Goal: Task Accomplishment & Management: Use online tool/utility

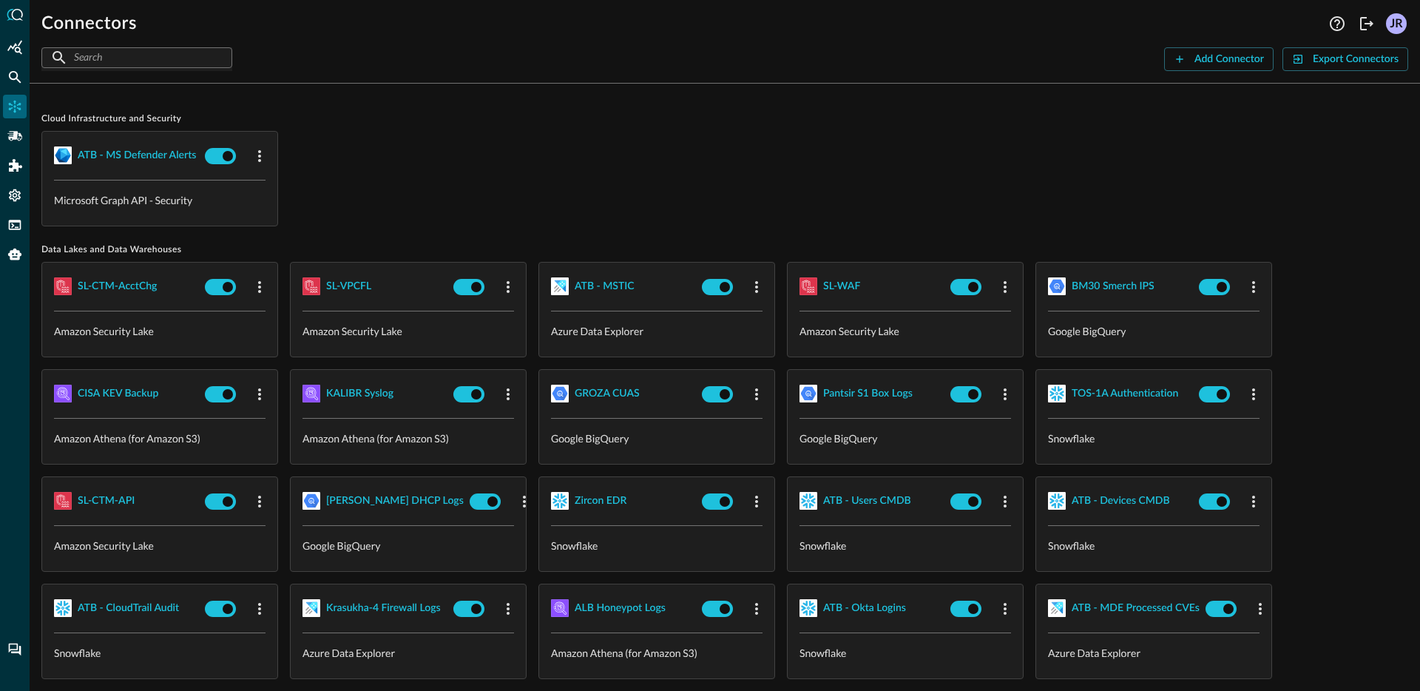
click at [661, 186] on div "ATB - MS Defender Alerts Microsoft Graph API - Security" at bounding box center [724, 178] width 1367 height 95
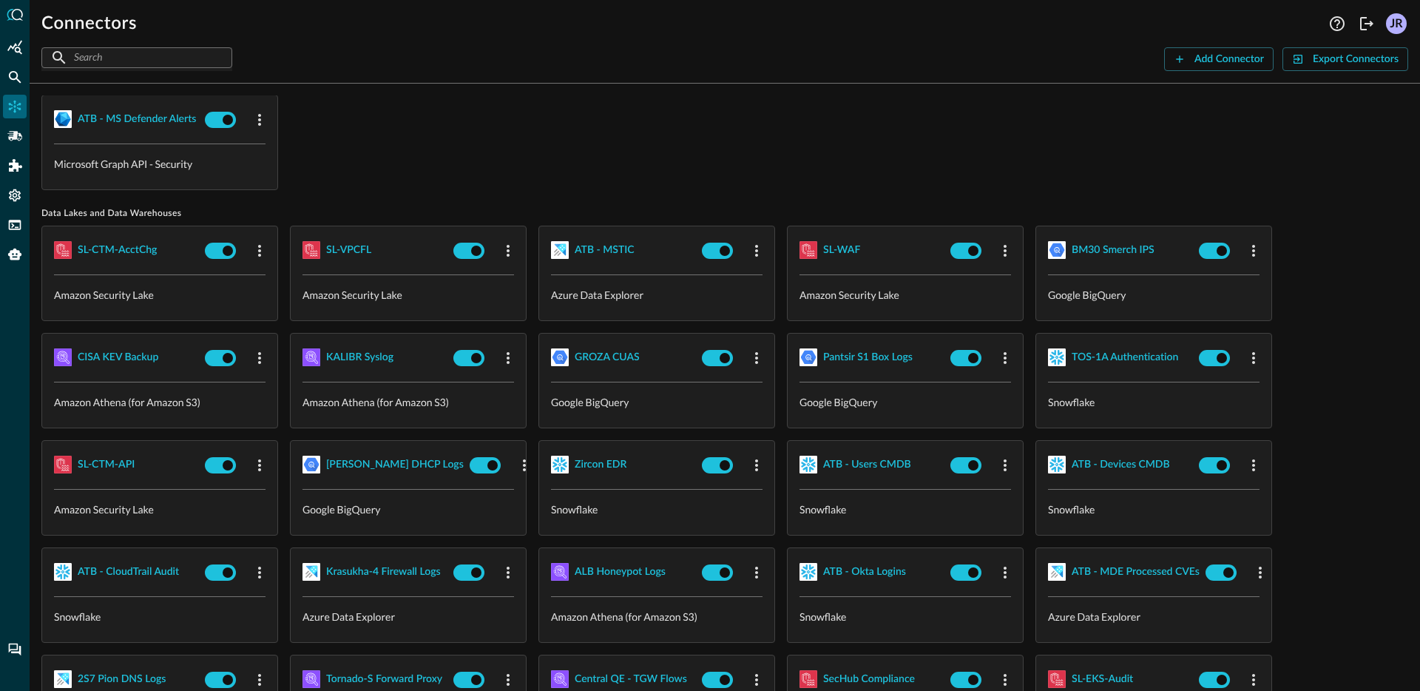
scroll to position [38, 0]
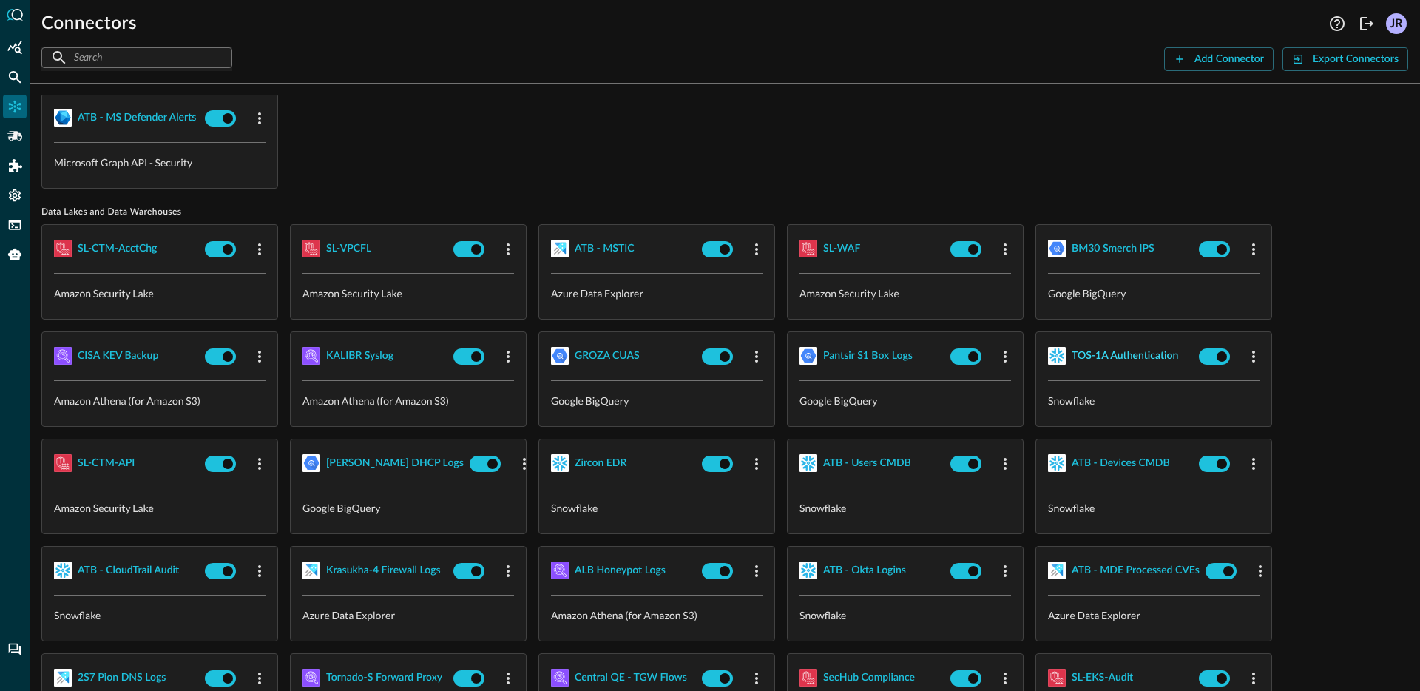
click at [1138, 357] on div "TOS-1A Authentication" at bounding box center [1125, 356] width 107 height 18
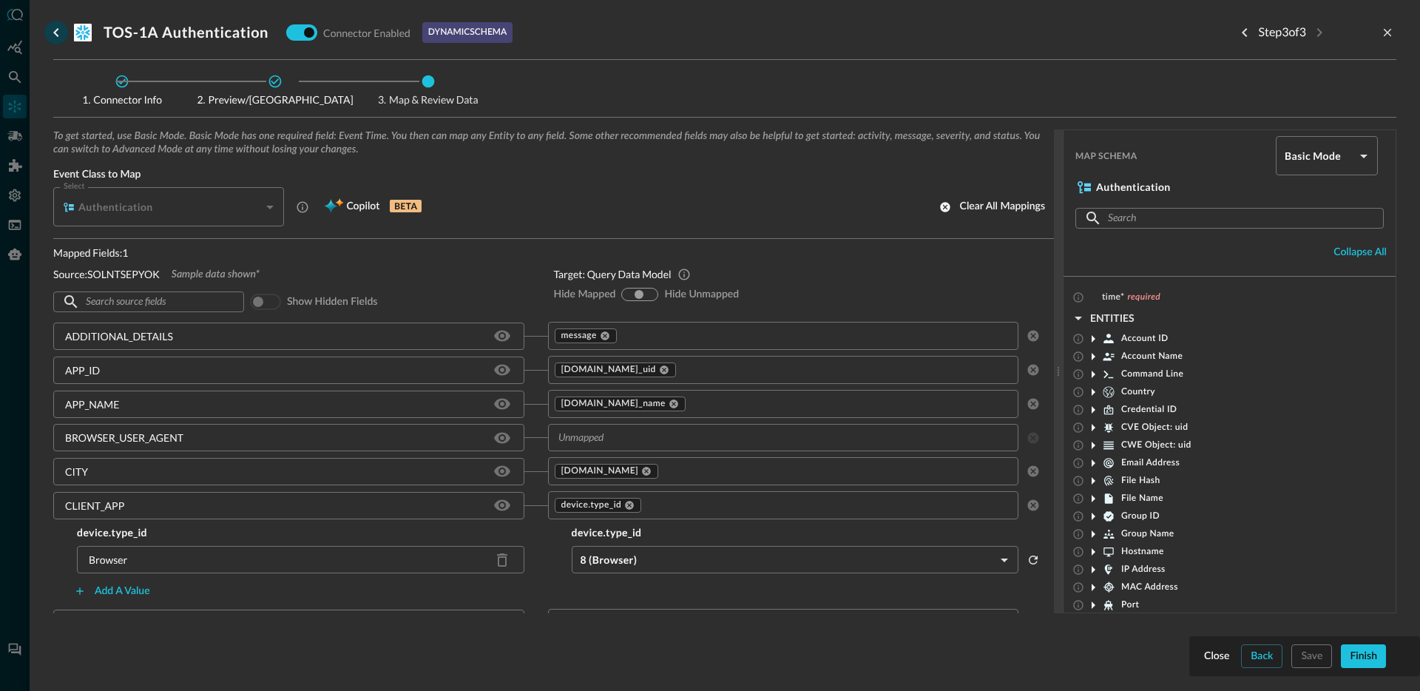
click at [53, 35] on icon "go back" at bounding box center [56, 33] width 18 height 18
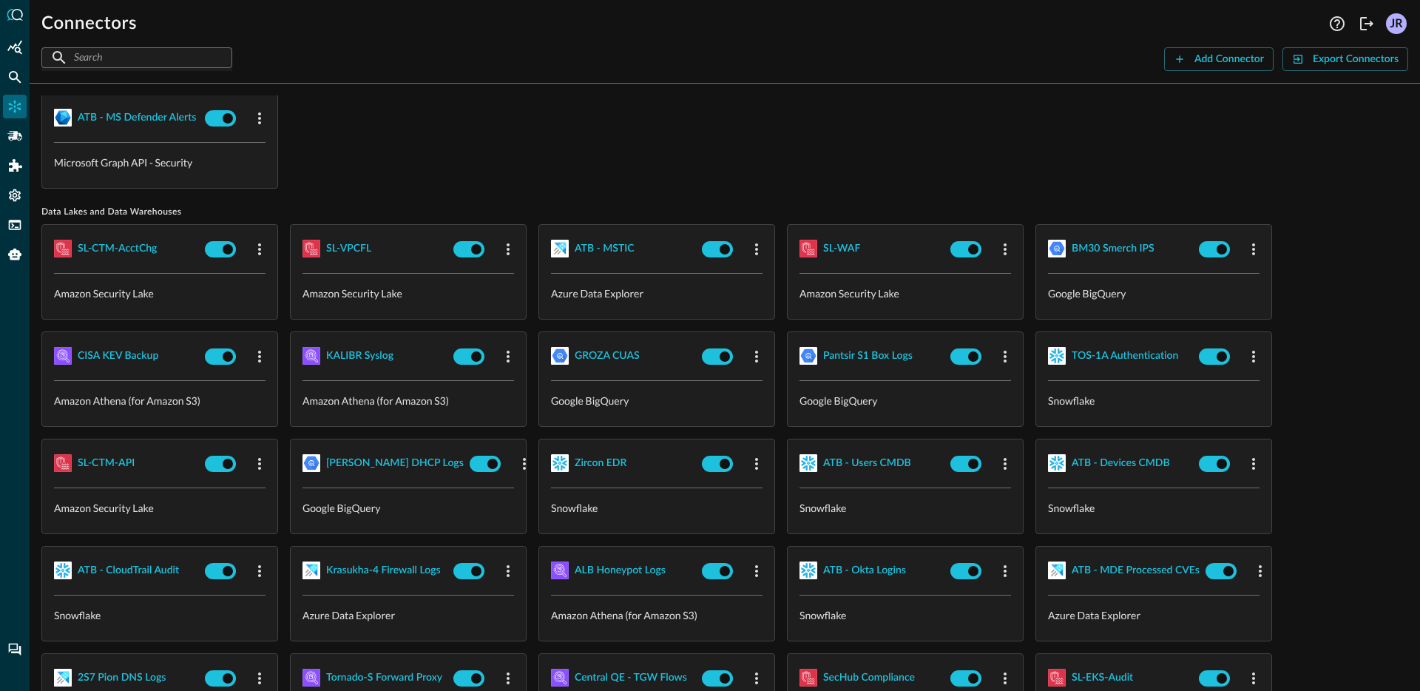
click at [688, 181] on div "ATB - MS Defender Alerts Microsoft Graph API - Security" at bounding box center [724, 140] width 1367 height 95
click at [1098, 246] on div "BM30 Smerch IPS" at bounding box center [1113, 249] width 83 height 18
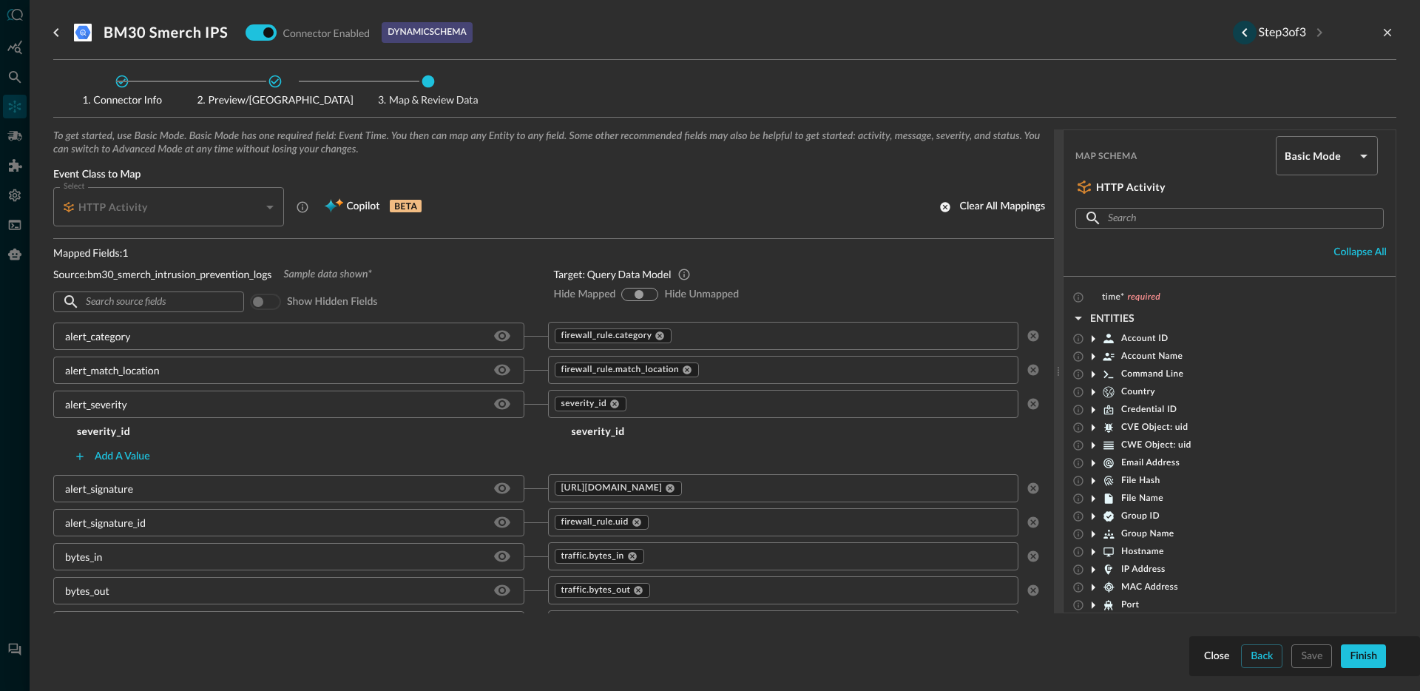
click at [1236, 30] on icon "Previous step" at bounding box center [1245, 33] width 18 height 18
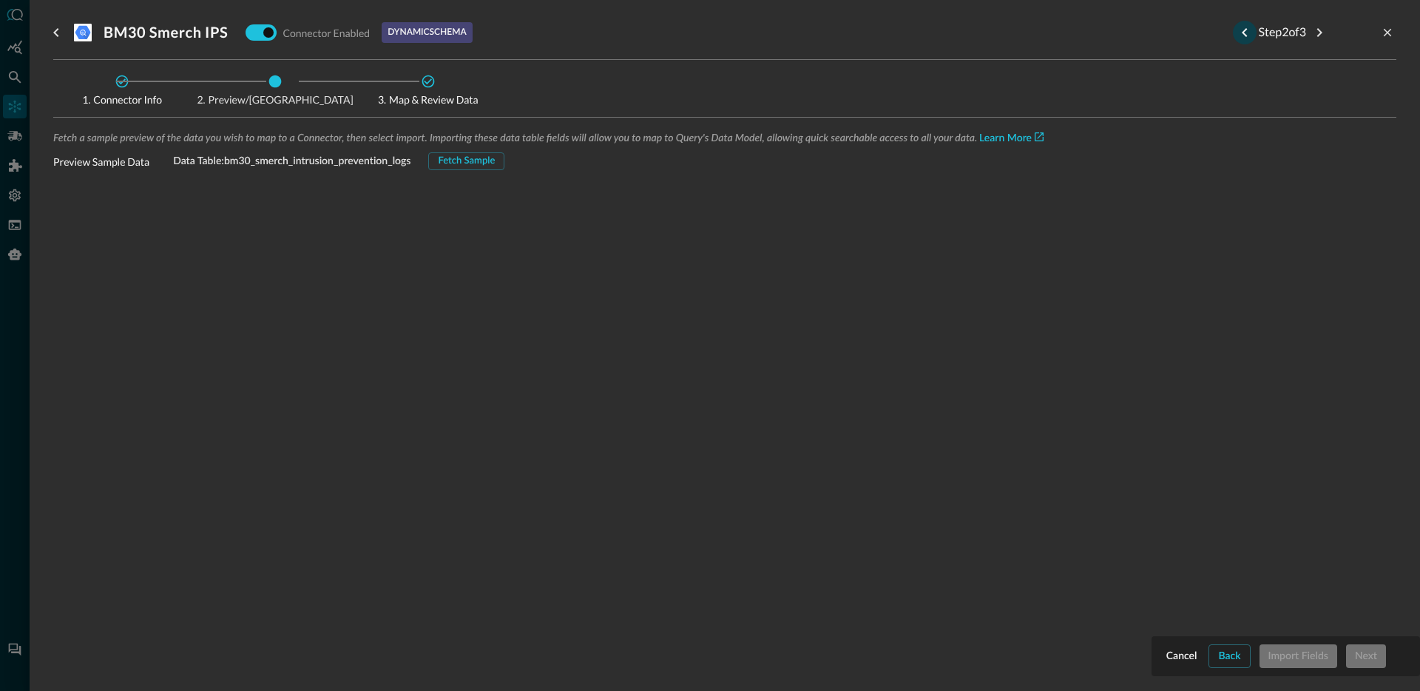
click at [1242, 34] on icon "Previous step" at bounding box center [1244, 32] width 5 height 9
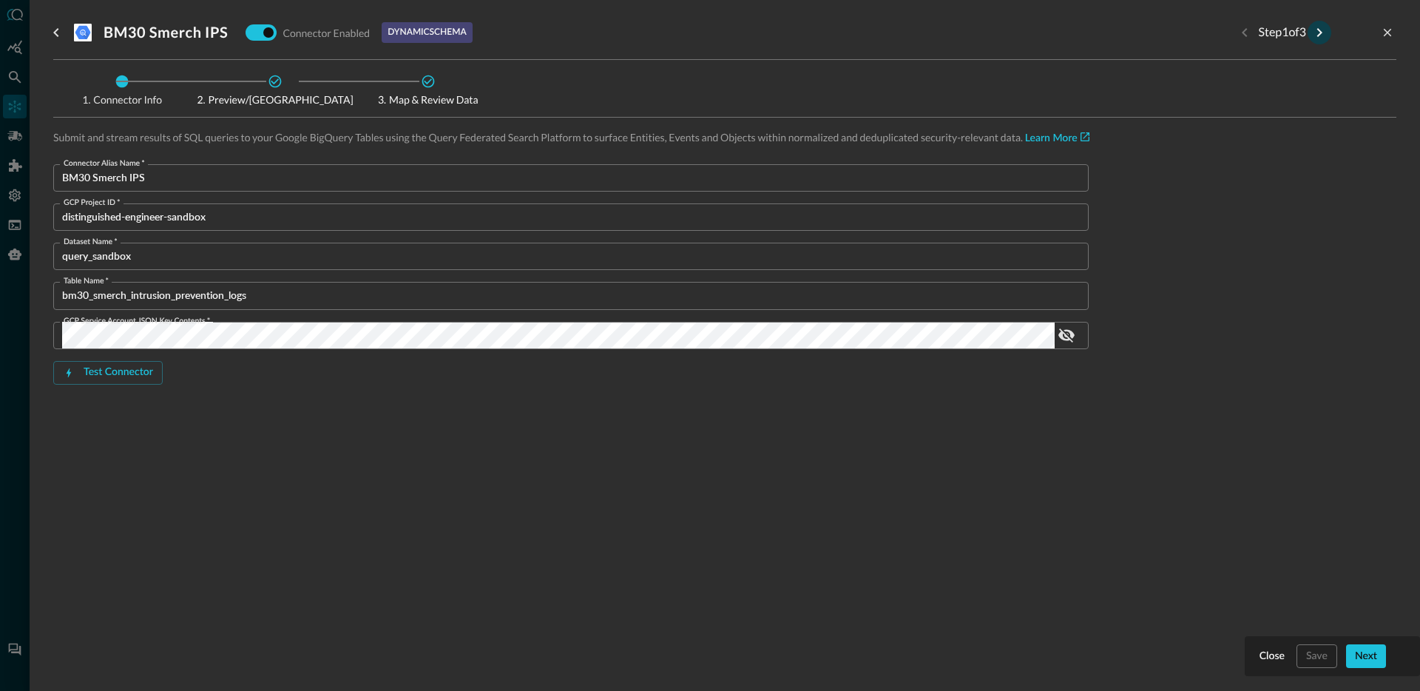
click at [1315, 37] on icon "Next step" at bounding box center [1320, 33] width 18 height 18
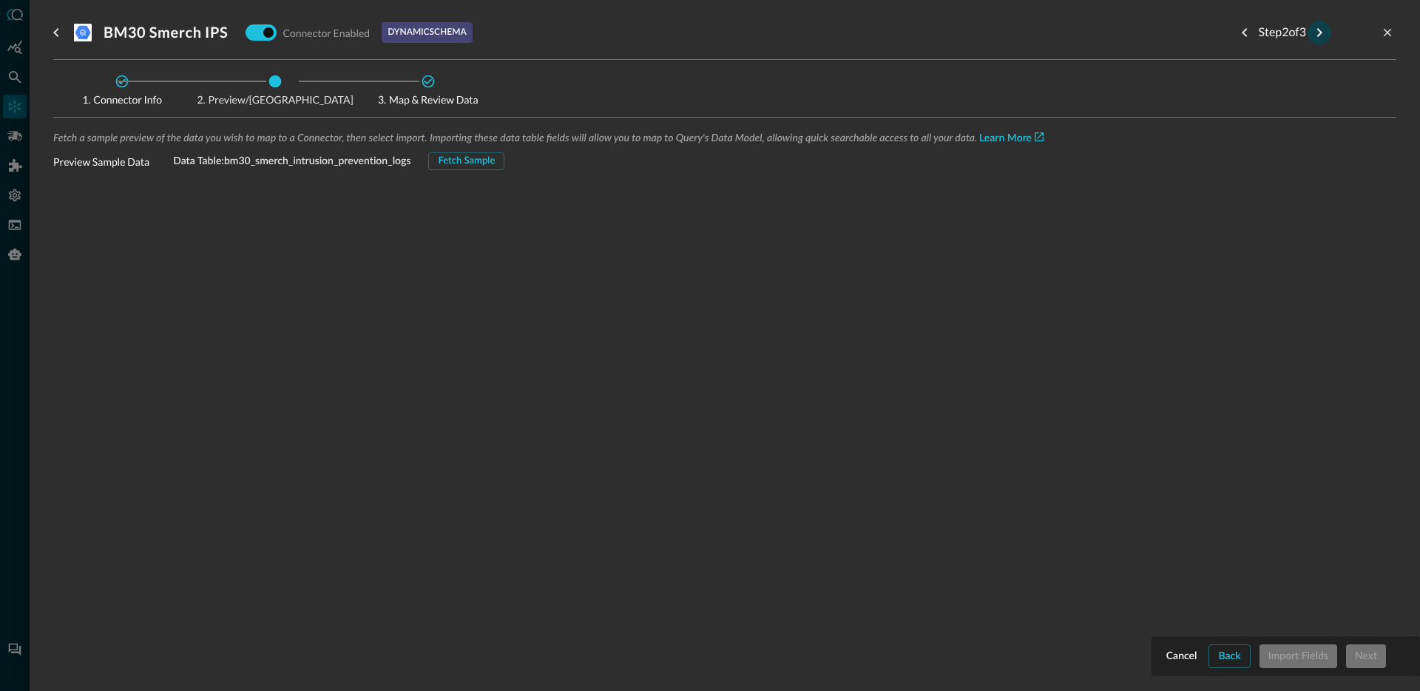
click at [1317, 37] on icon "Next step" at bounding box center [1320, 33] width 18 height 18
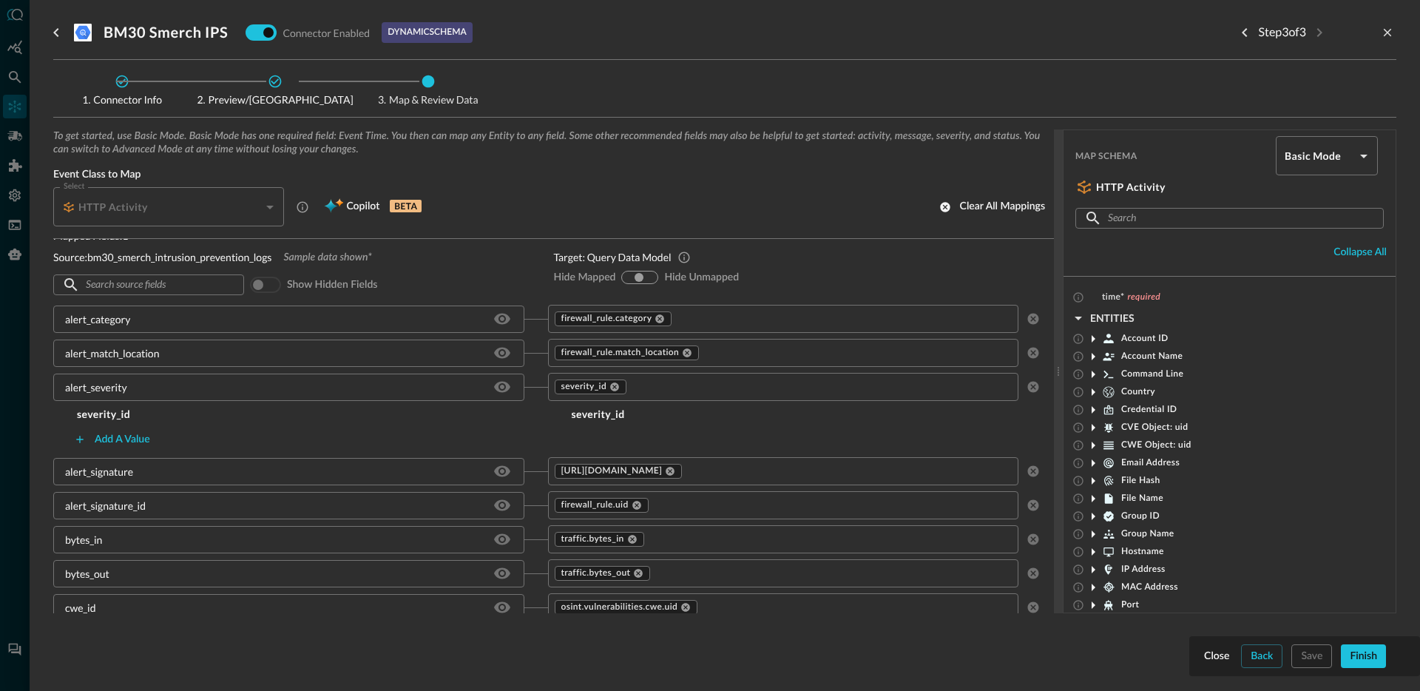
scroll to position [20, 0]
click at [305, 423] on div "severity_id severity_id Add a value" at bounding box center [547, 426] width 989 height 44
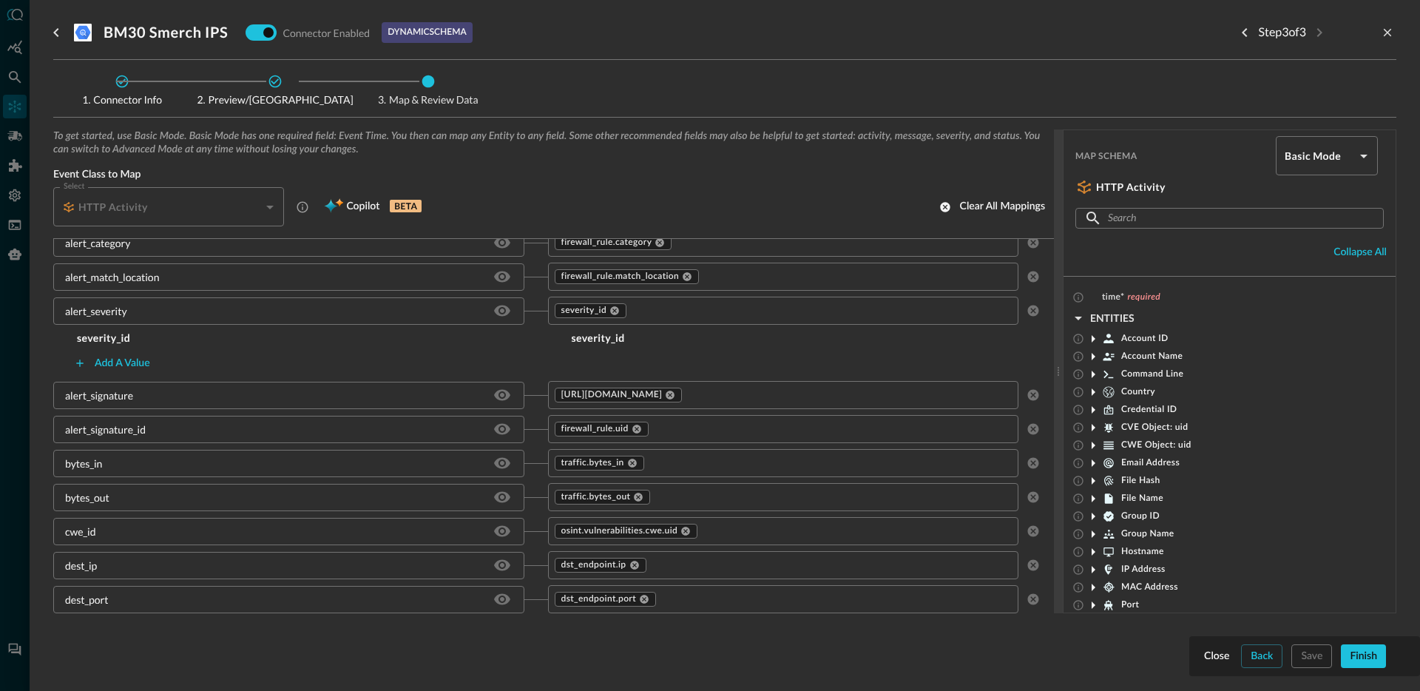
scroll to position [0, 0]
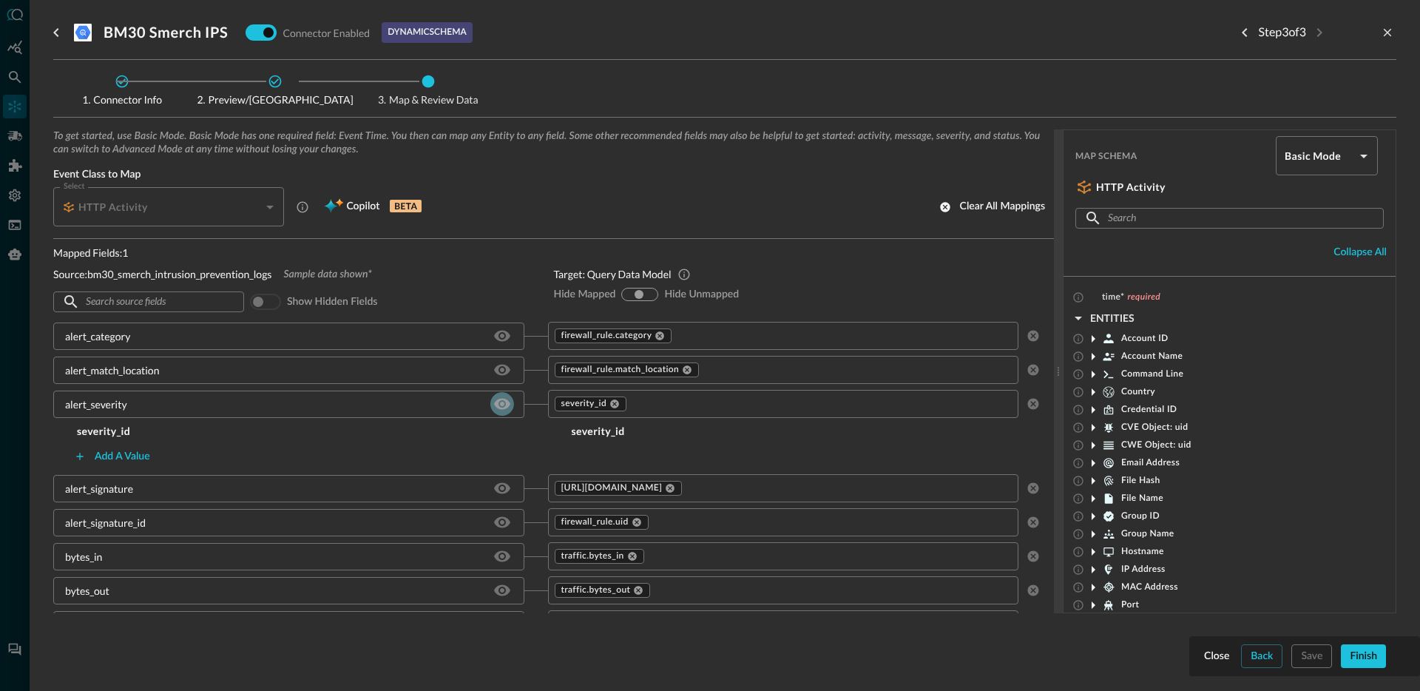
click at [493, 404] on icon "Hide/Show source field" at bounding box center [502, 404] width 18 height 18
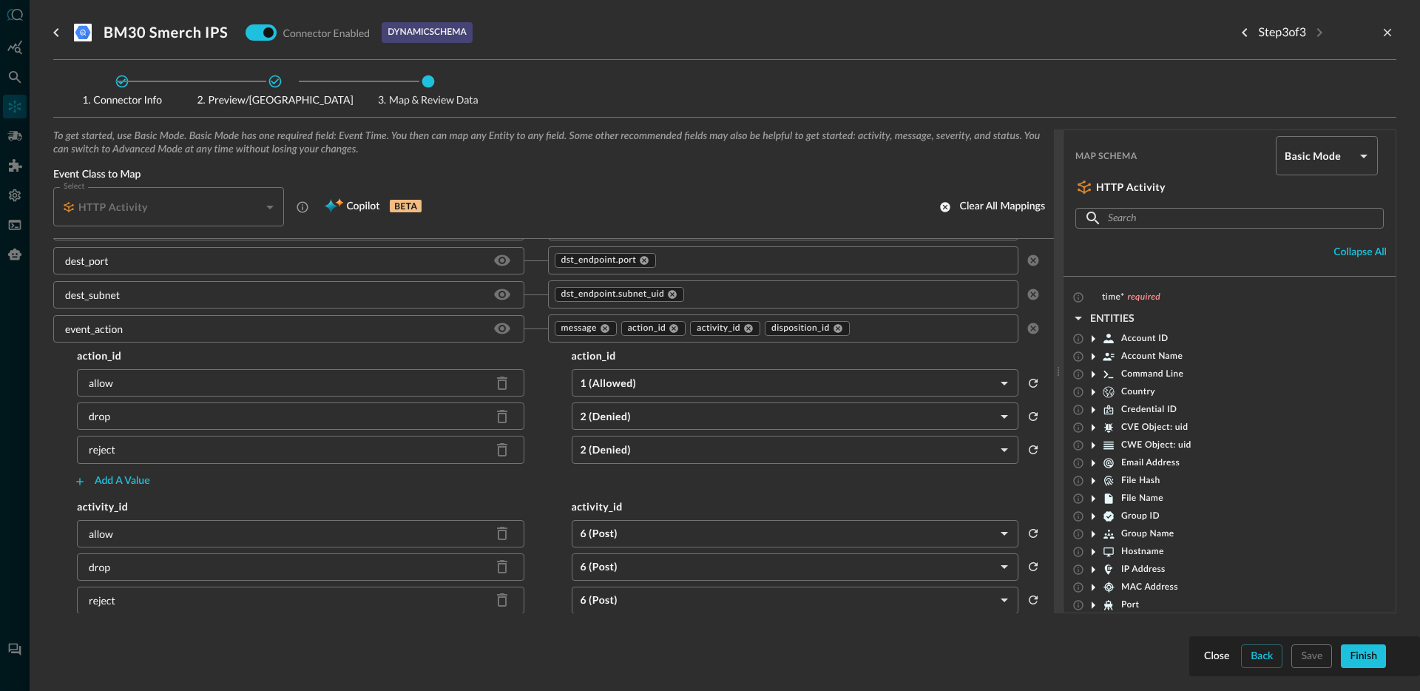
scroll to position [351, 0]
click at [136, 482] on div "Add a value" at bounding box center [122, 478] width 55 height 18
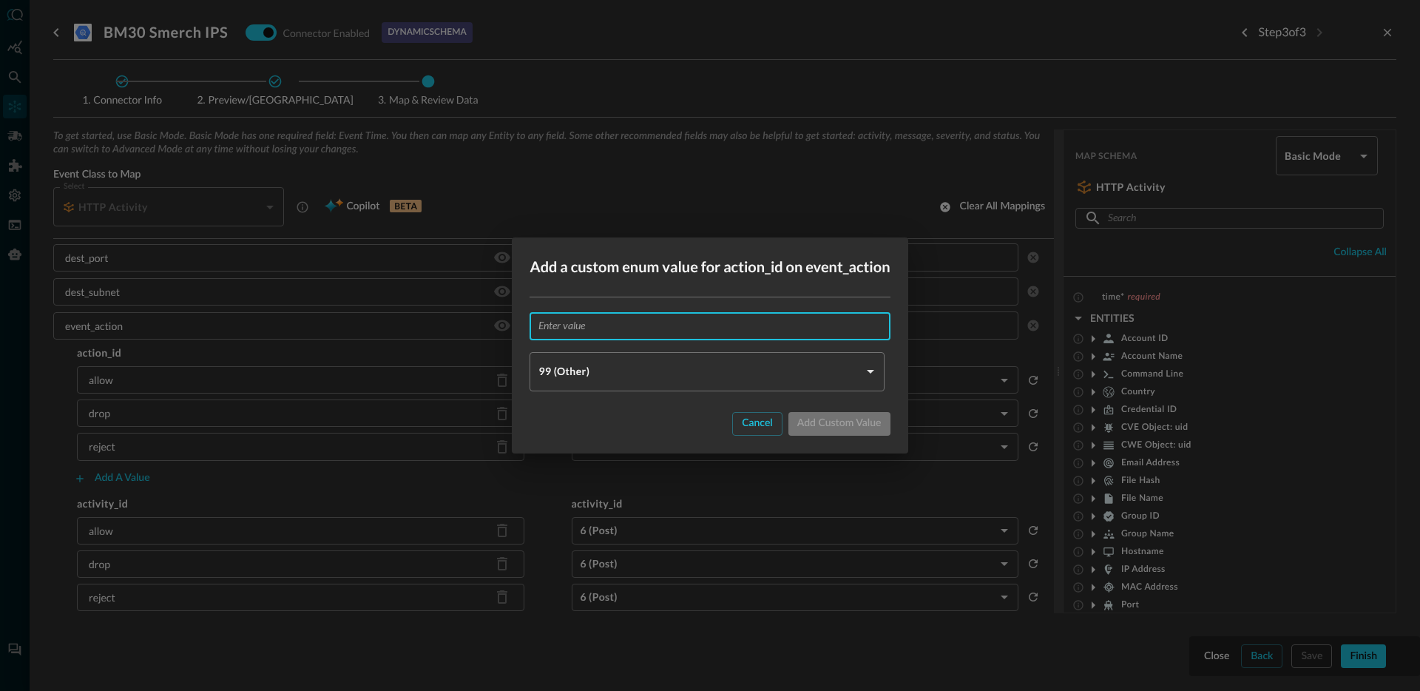
click at [680, 334] on input "text" at bounding box center [713, 325] width 351 height 27
type input "blah"
click at [621, 368] on body "Connectors Help Logout JR ​ ​ Add Connector Export Connectors Cloud Infrastruct…" at bounding box center [710, 345] width 1420 height 691
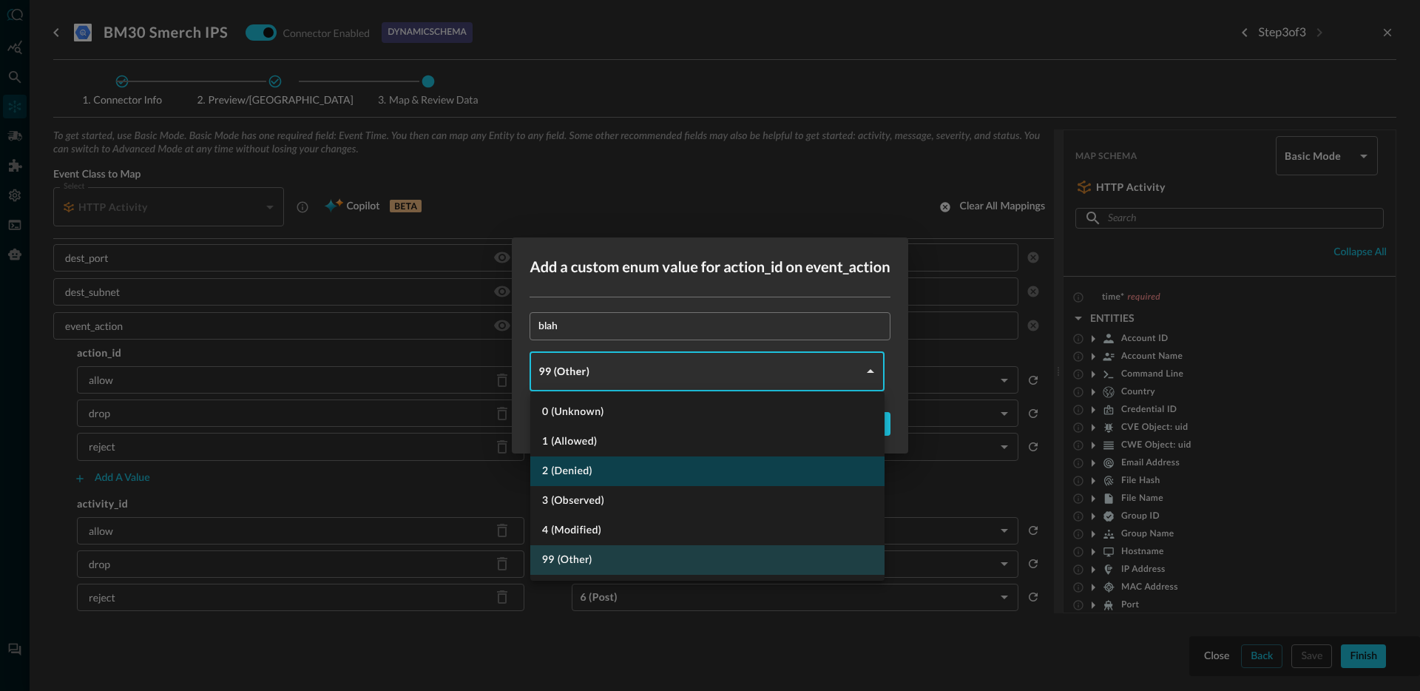
click at [589, 465] on li "2 (Denied)" at bounding box center [707, 471] width 354 height 30
type input "DENIED"
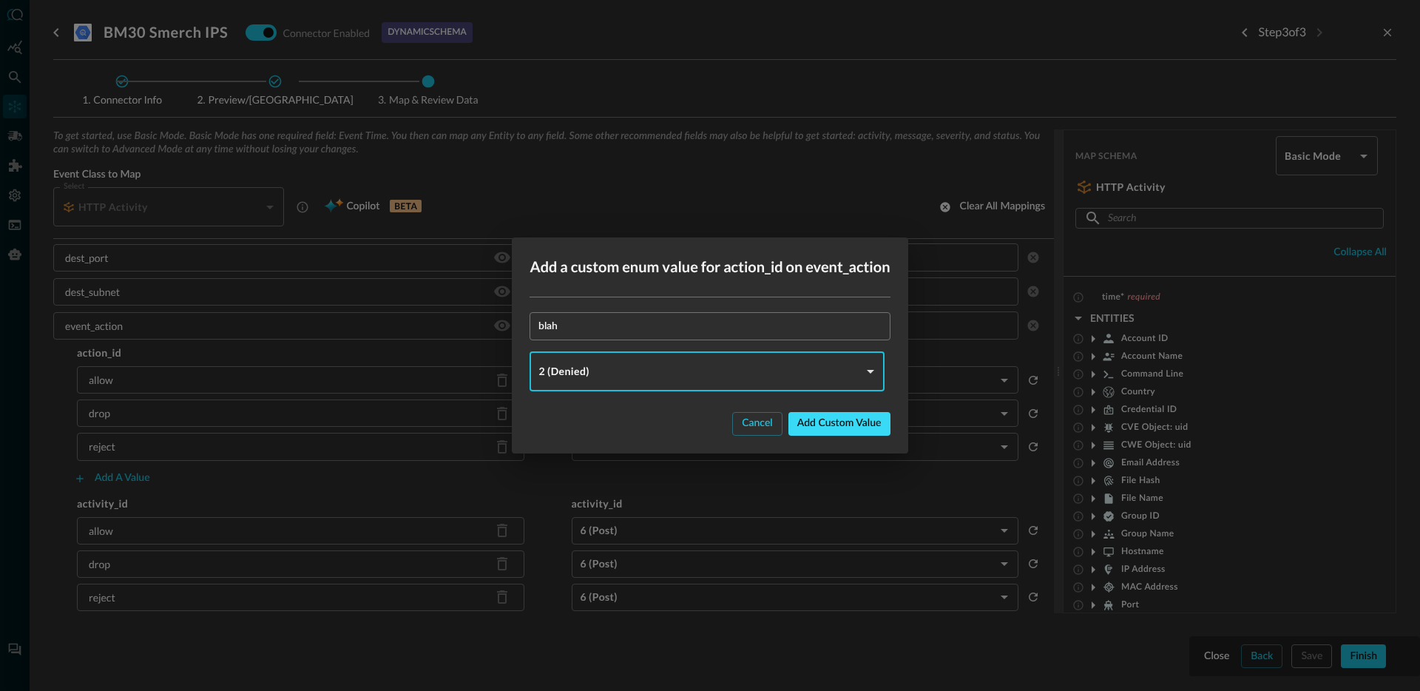
click at [853, 423] on div "Add custom value" at bounding box center [839, 423] width 84 height 18
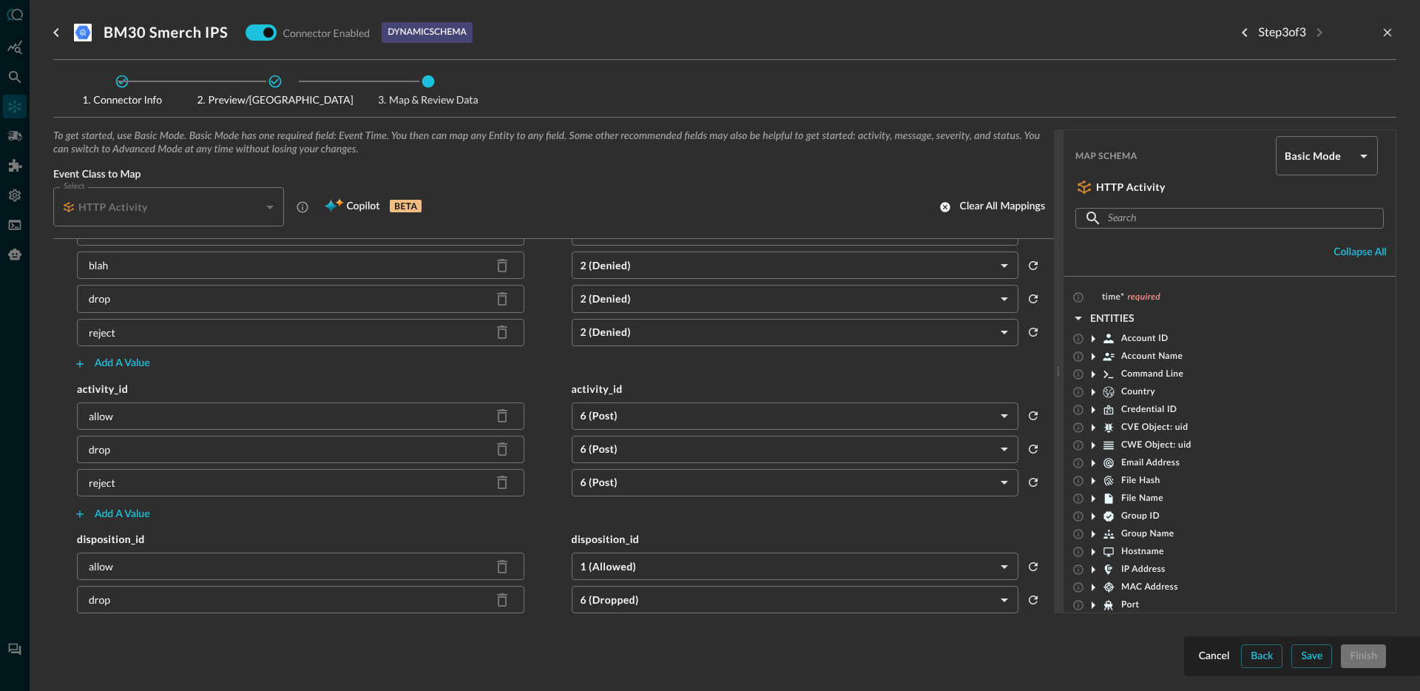
scroll to position [382, 0]
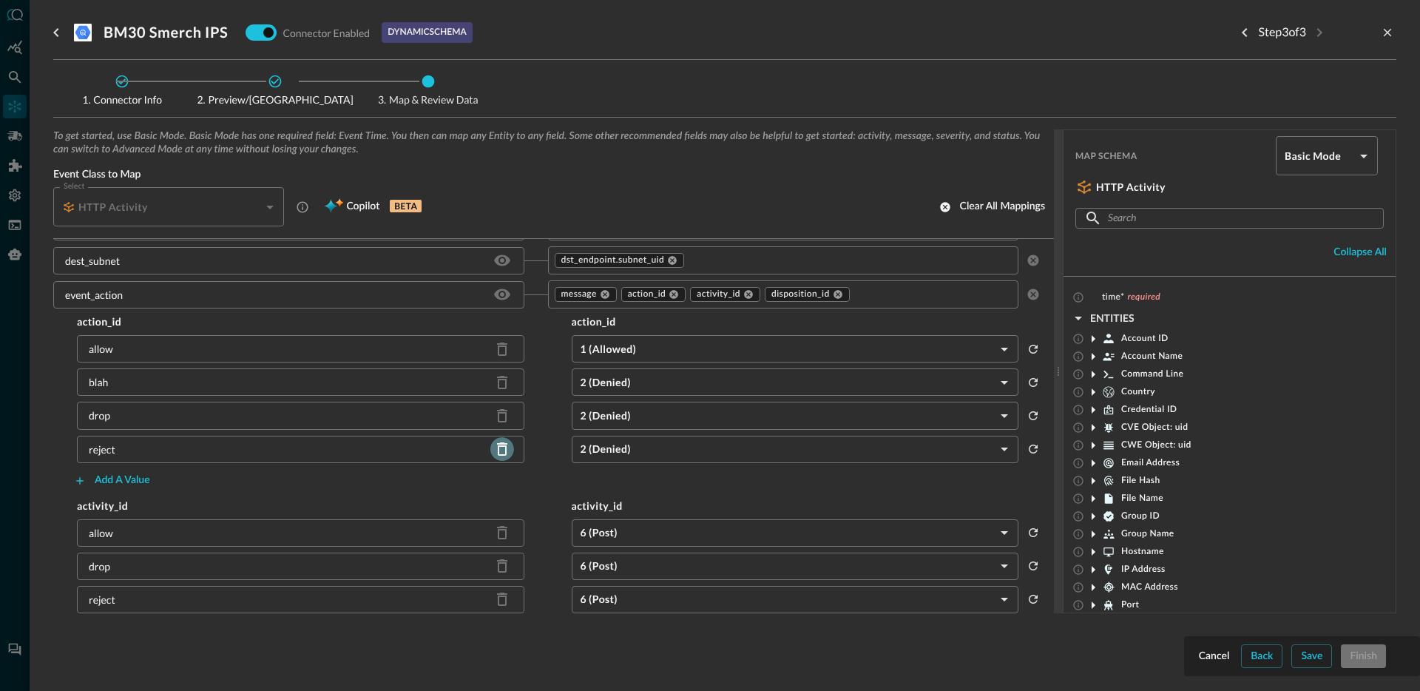
click at [494, 456] on icon "Delete source field" at bounding box center [502, 449] width 18 height 18
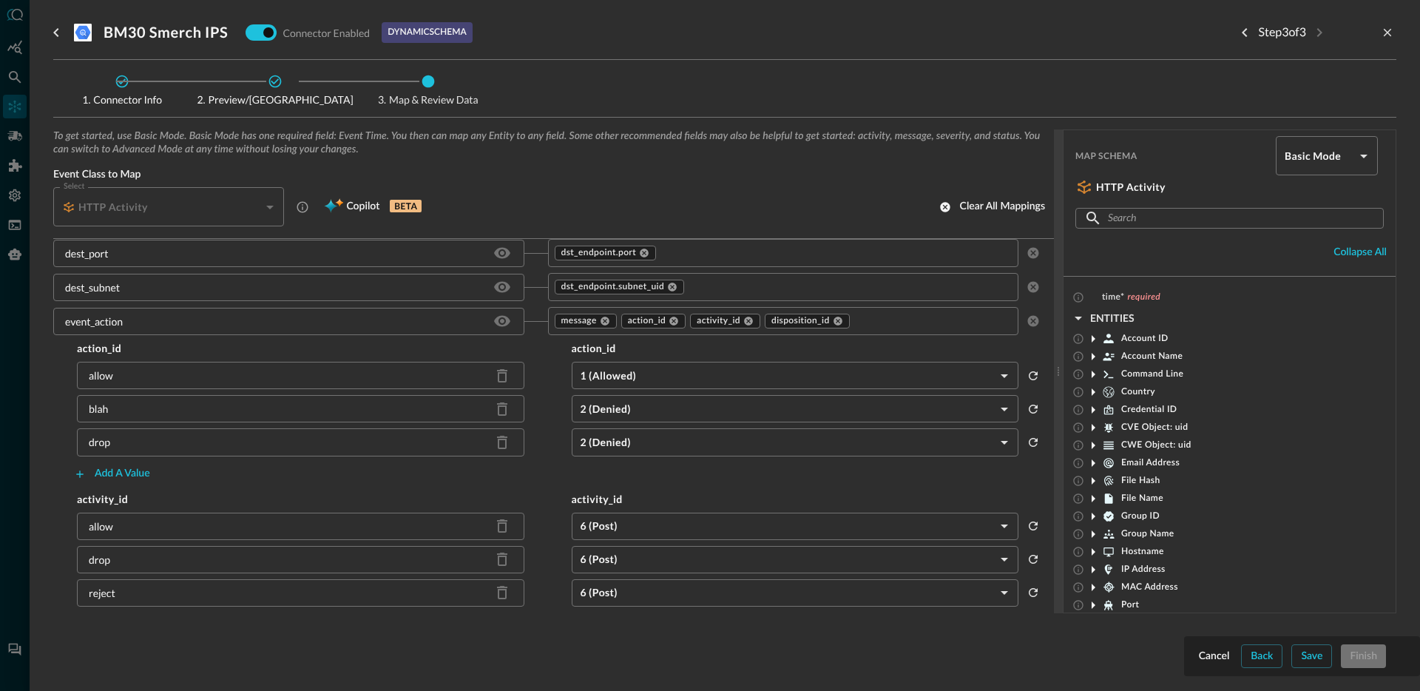
scroll to position [0, 0]
click at [1158, 216] on input "text" at bounding box center [1229, 218] width 242 height 27
click at [1174, 255] on div "Map Schema Basic Mode basic ​ HTTP Activity ​ ​ Collapse all" at bounding box center [1230, 203] width 332 height 146
click at [1092, 336] on icon at bounding box center [1094, 335] width 4 height 7
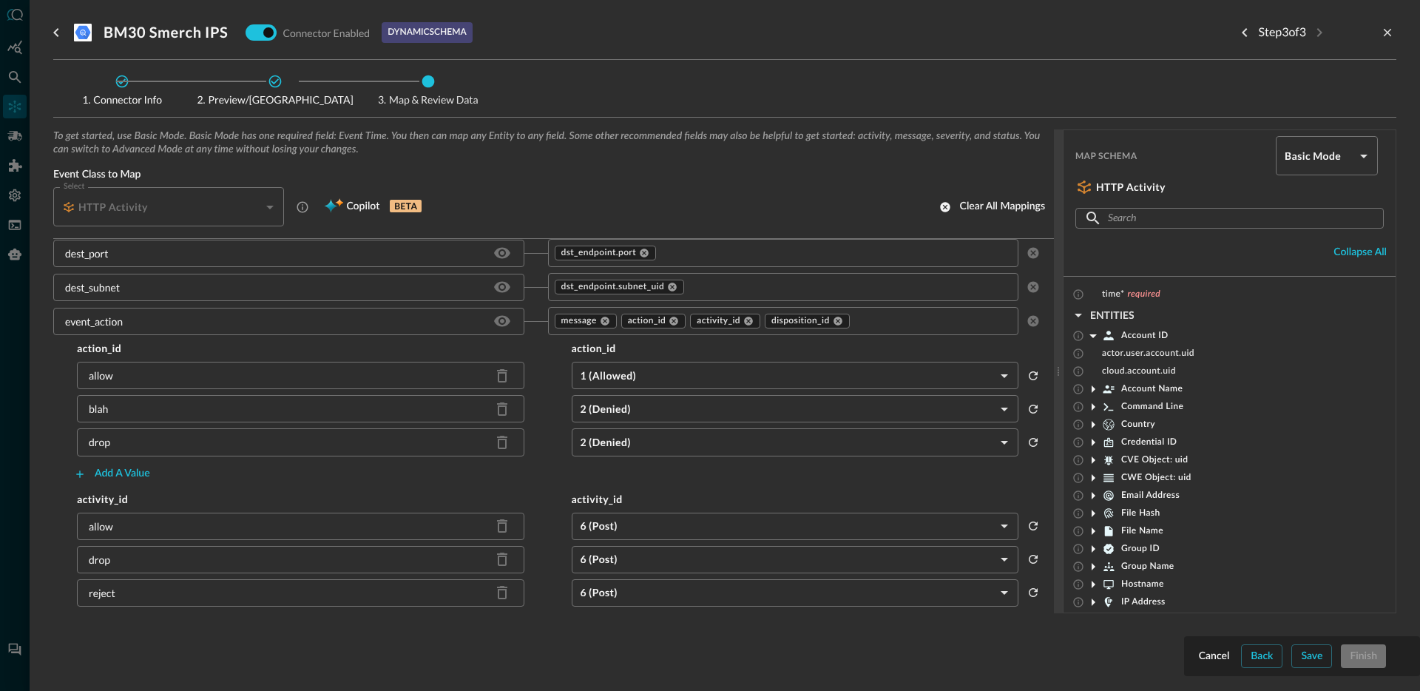
click at [1092, 337] on icon at bounding box center [1093, 336] width 18 height 18
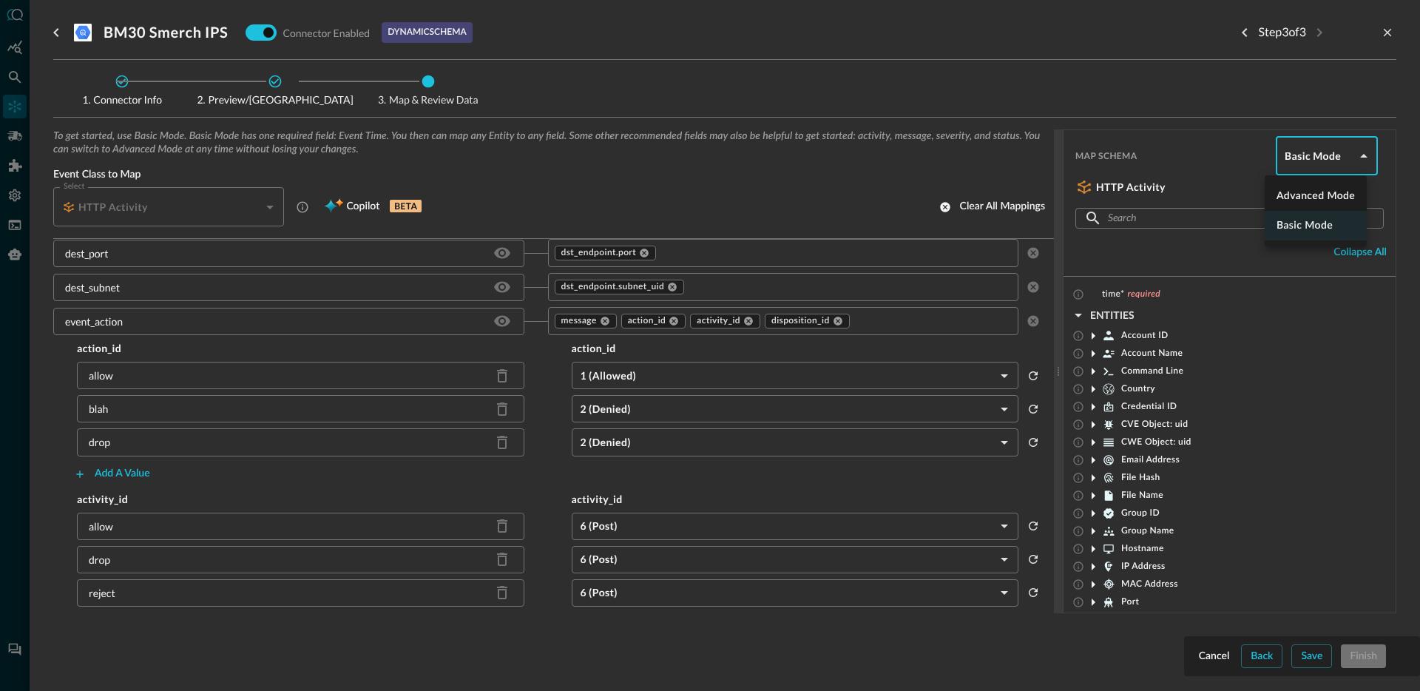
click at [1285, 163] on body "Connectors Help Logout JR ​ ​ Add Connector Export Connectors Cloud Infrastruct…" at bounding box center [710, 345] width 1420 height 691
click at [1290, 200] on li "Advanced Mode" at bounding box center [1316, 196] width 102 height 30
type input "advanced"
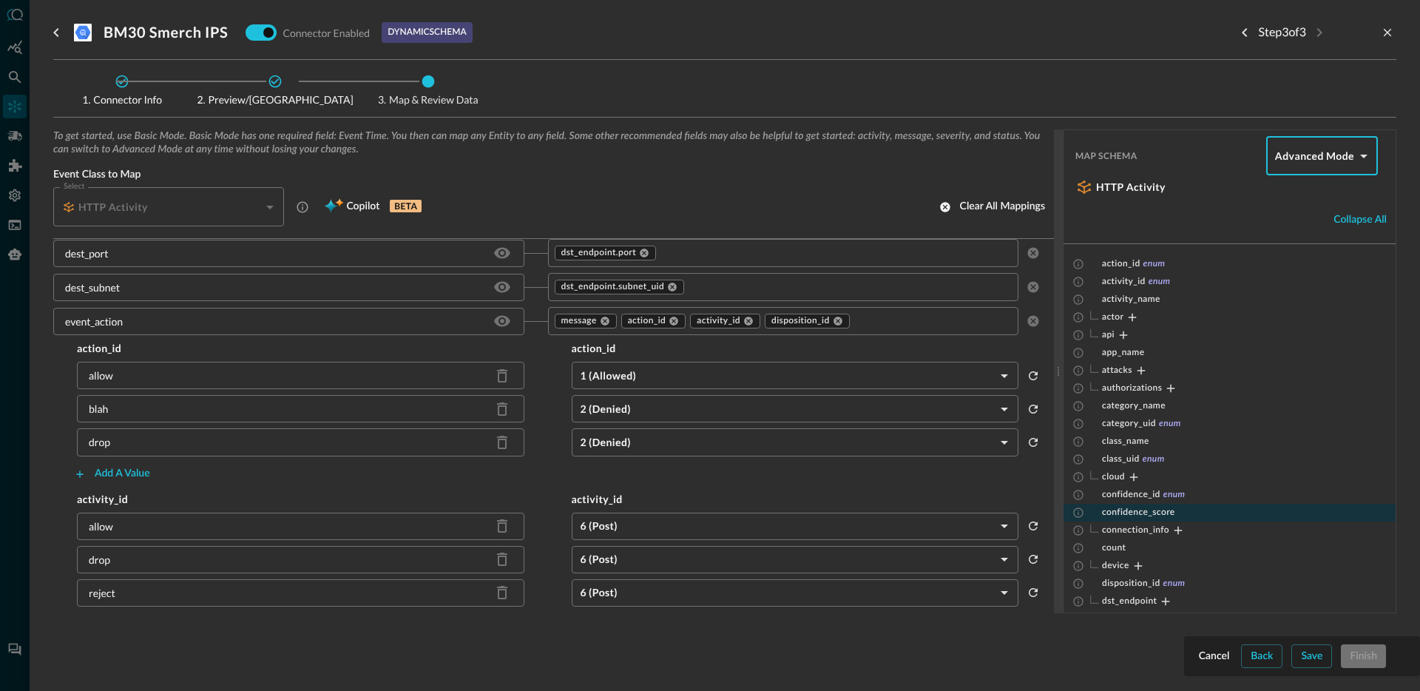
scroll to position [0, 0]
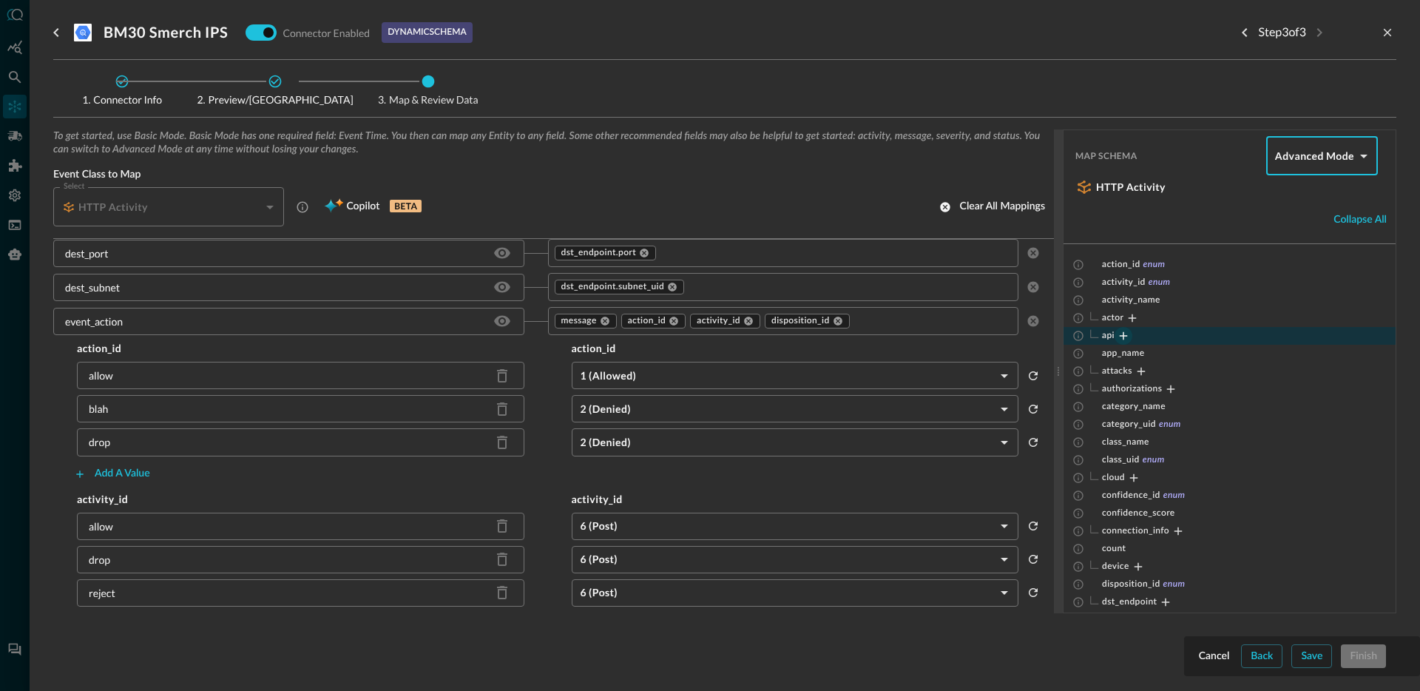
click at [1124, 335] on icon "Expand" at bounding box center [1123, 335] width 13 height 13
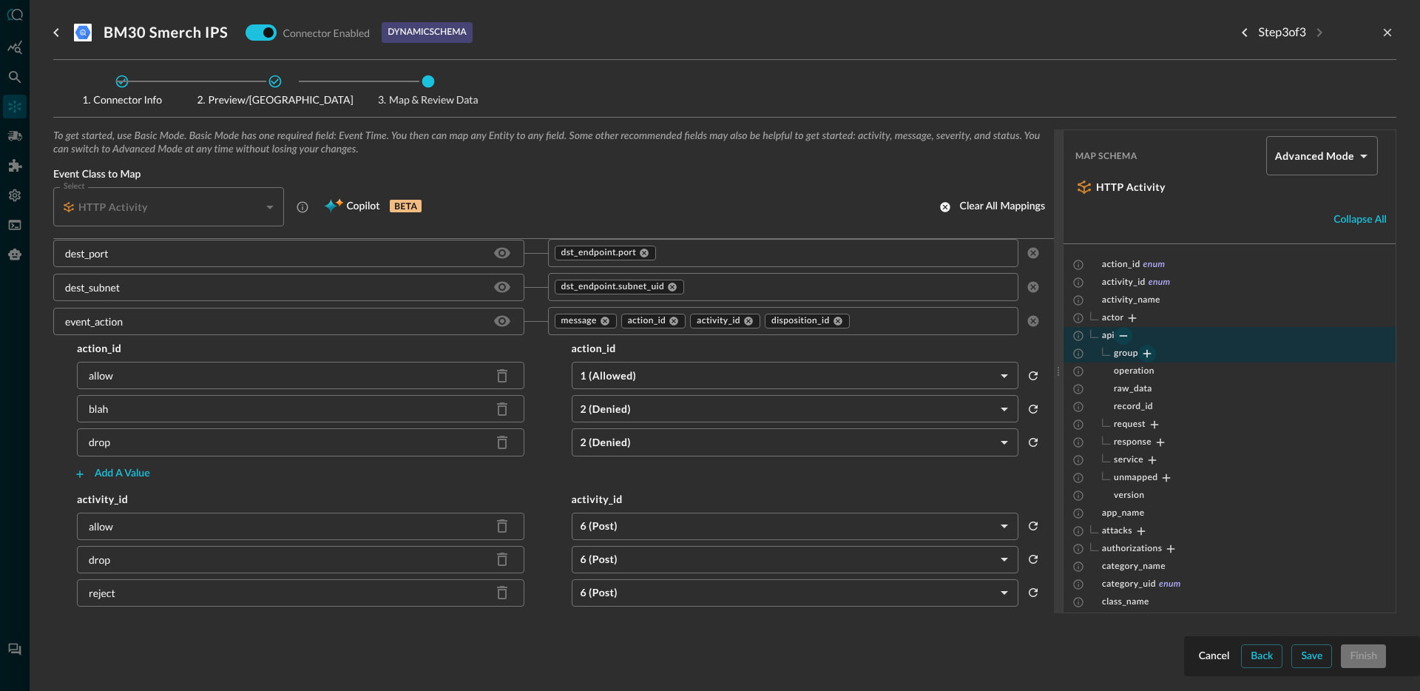
click at [1146, 356] on icon "Expand" at bounding box center [1148, 354] width 8 height 8
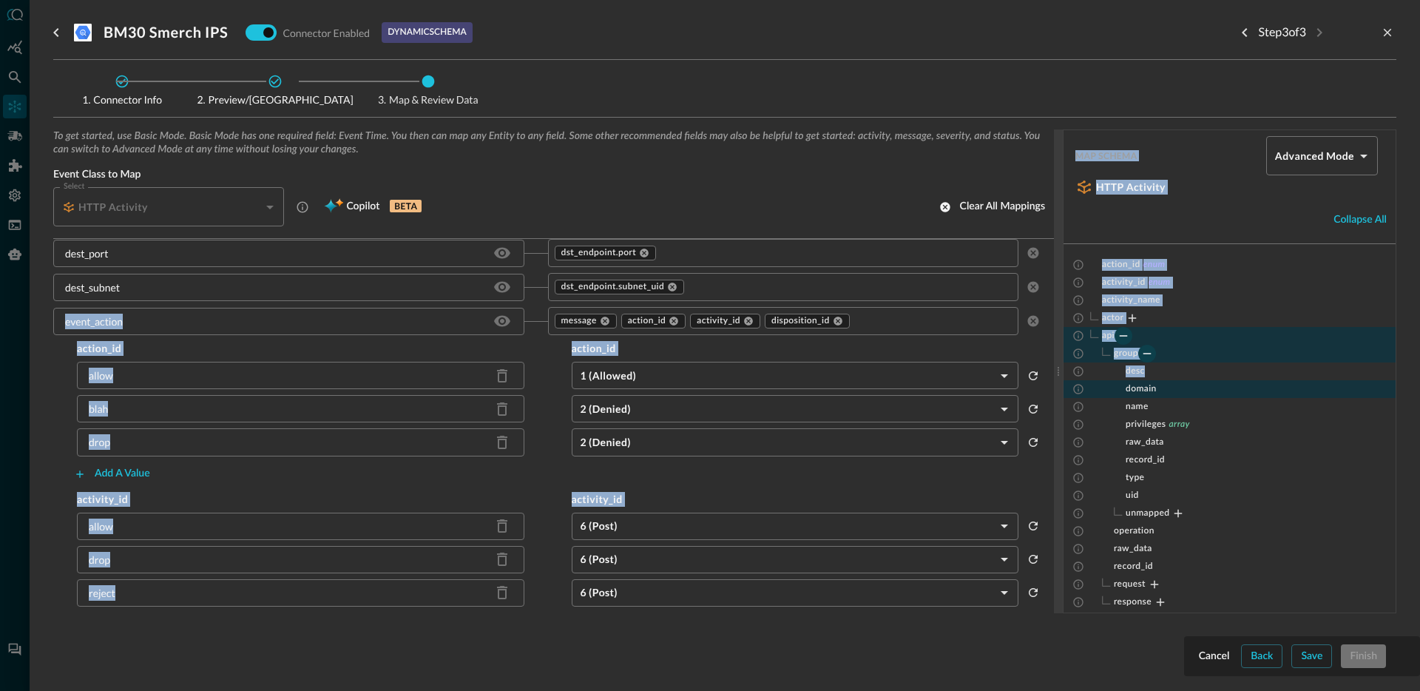
drag, startPoint x: 1147, startPoint y: 374, endPoint x: 1092, endPoint y: 383, distance: 55.4
click at [614, 282] on div "To get started, use Basic Mode. Basic Mode has one required field: Event Time. …" at bounding box center [724, 371] width 1343 height 484
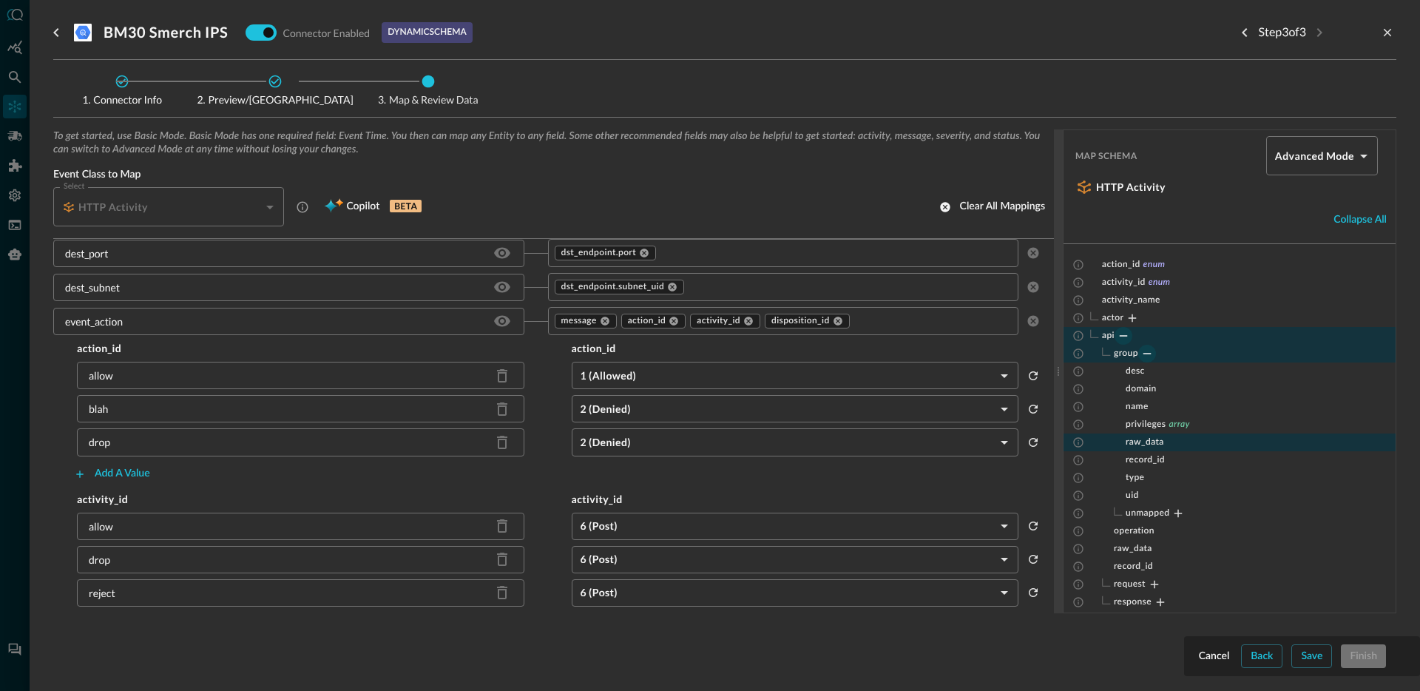
click at [1288, 439] on div "raw_data" at bounding box center [1230, 442] width 332 height 18
click at [760, 288] on input "text" at bounding box center [837, 287] width 303 height 18
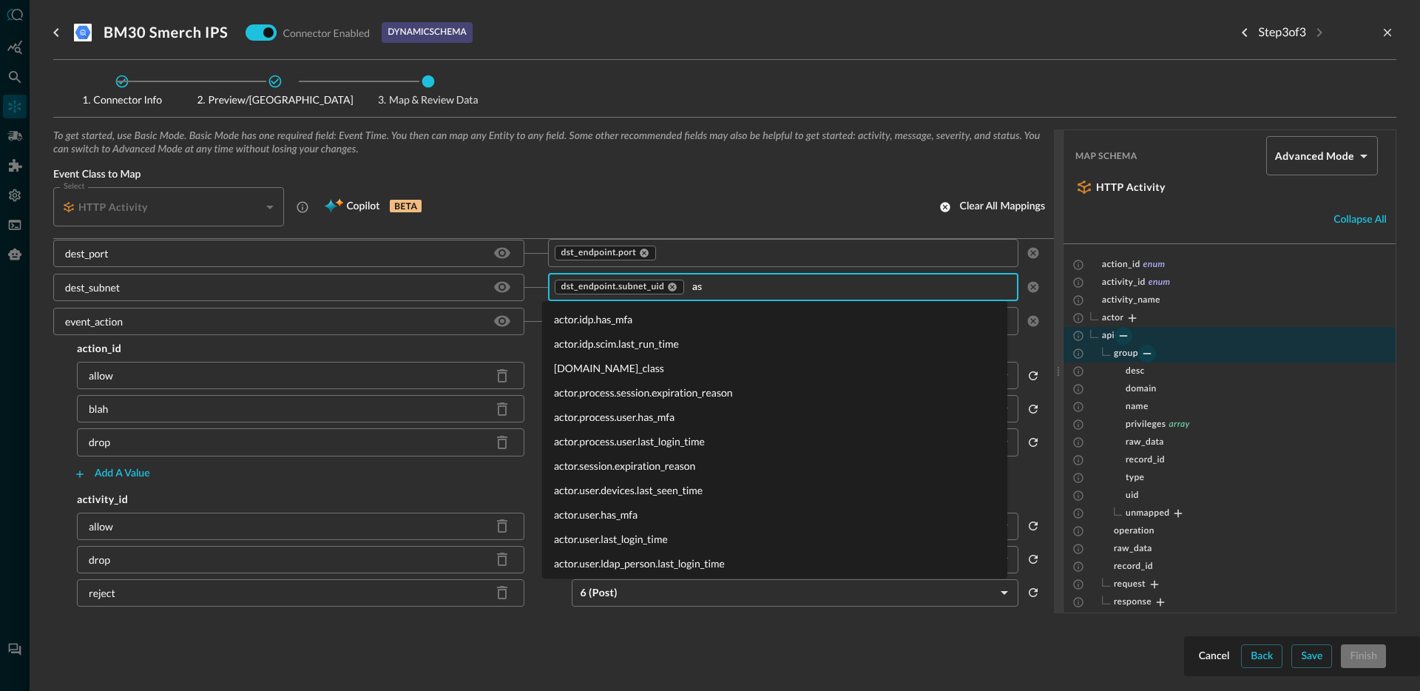
type input "a"
click at [723, 209] on div "Select HTTP Activity CLASS_HTTP_ACTIVITY Select Copilot BETA Clear all mappings" at bounding box center [553, 206] width 1001 height 39
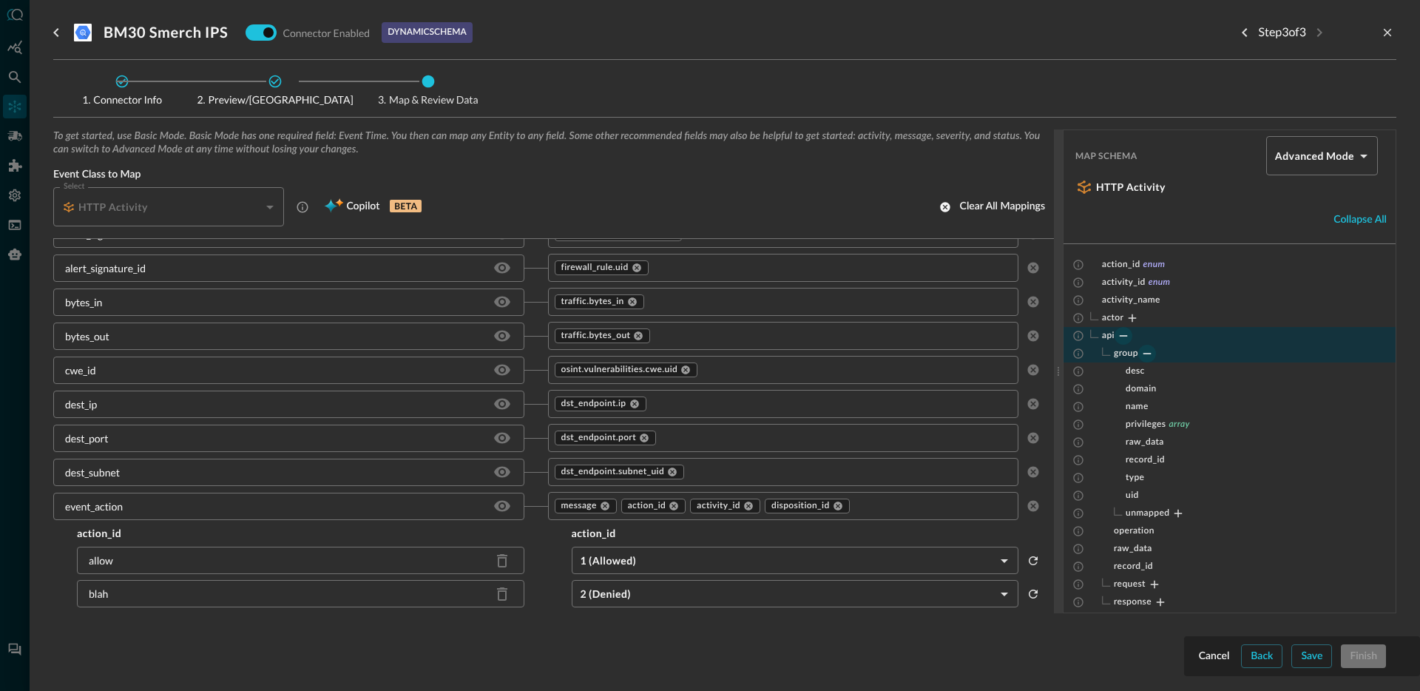
scroll to position [0, 0]
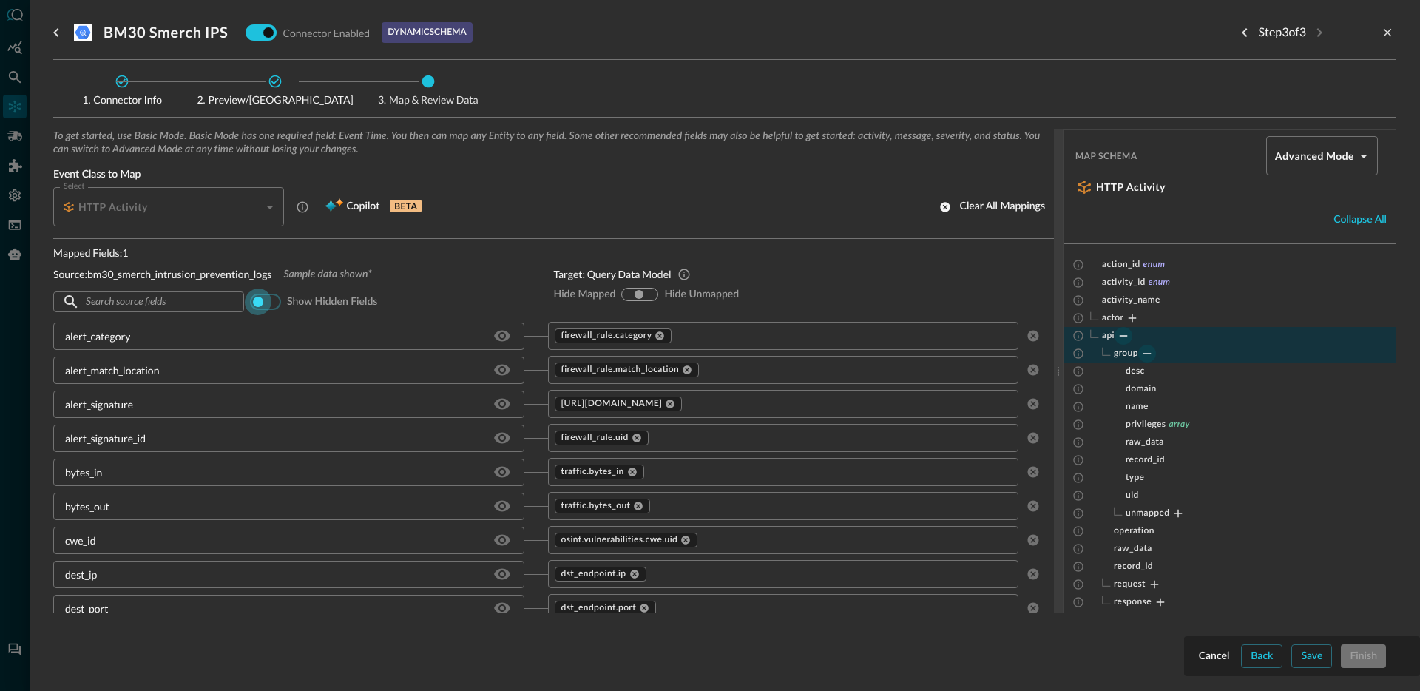
click at [260, 304] on input "checkbox" at bounding box center [258, 301] width 82 height 27
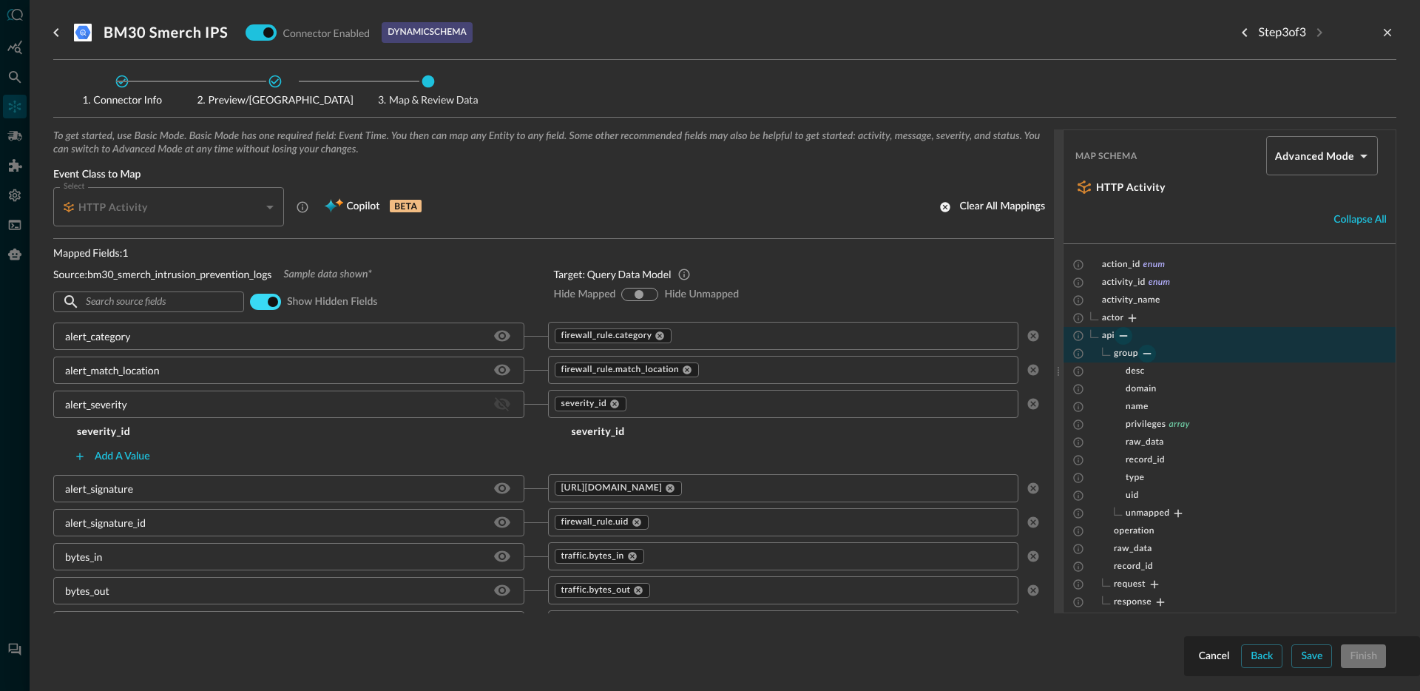
click at [263, 305] on input "checkbox" at bounding box center [273, 301] width 82 height 27
checkbox input "false"
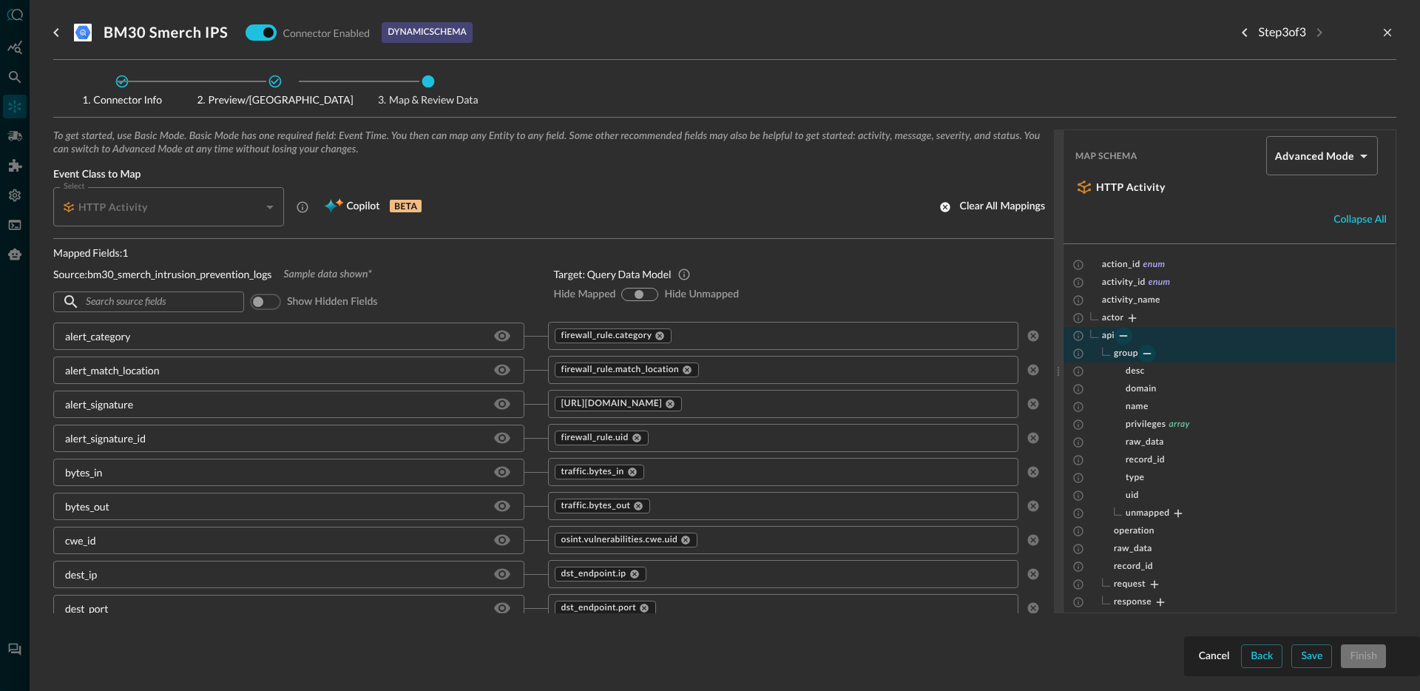
click at [648, 296] on input "hide-unmapped" at bounding box center [650, 294] width 9 height 9
radio input "true"
click at [624, 295] on div "hide-mapped" at bounding box center [629, 294] width 11 height 12
click at [624, 294] on input "hide-mapped" at bounding box center [628, 294] width 9 height 9
radio input "true"
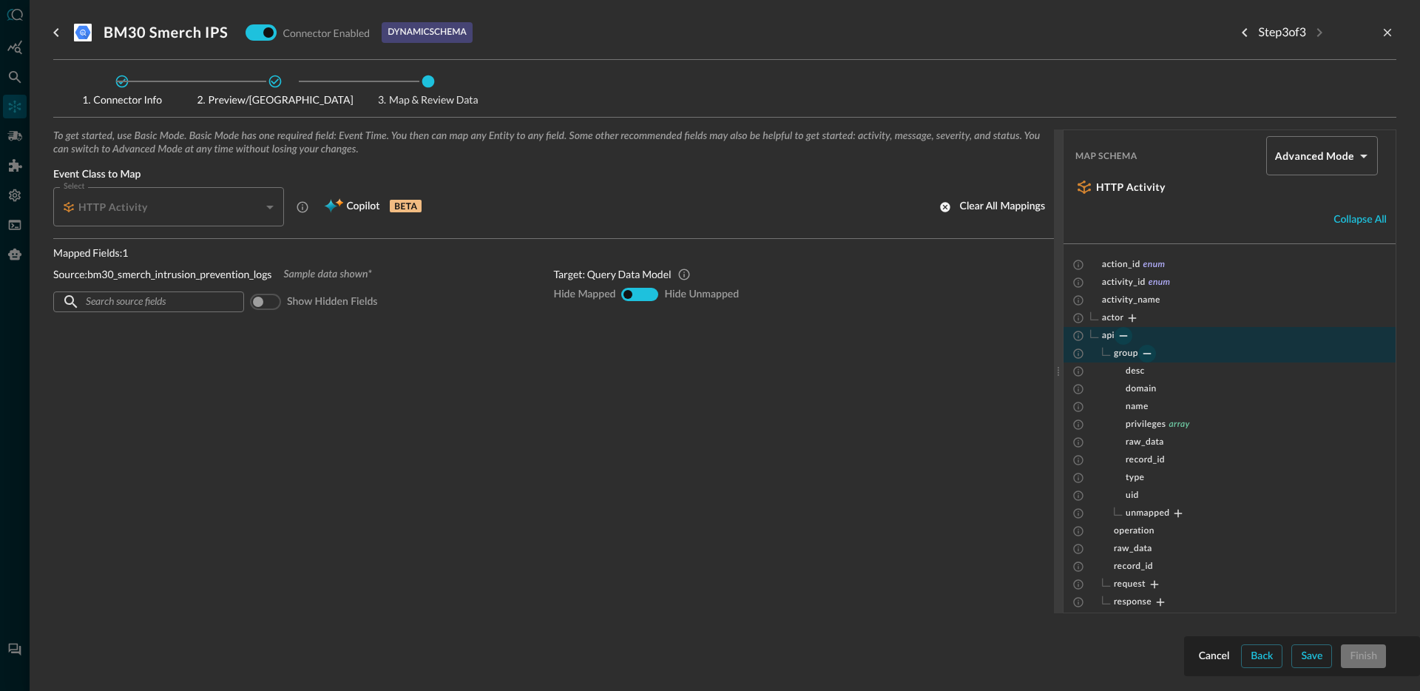
click at [641, 295] on input "show-all" at bounding box center [639, 294] width 9 height 9
radio input "true"
